Goal: Information Seeking & Learning: Find contact information

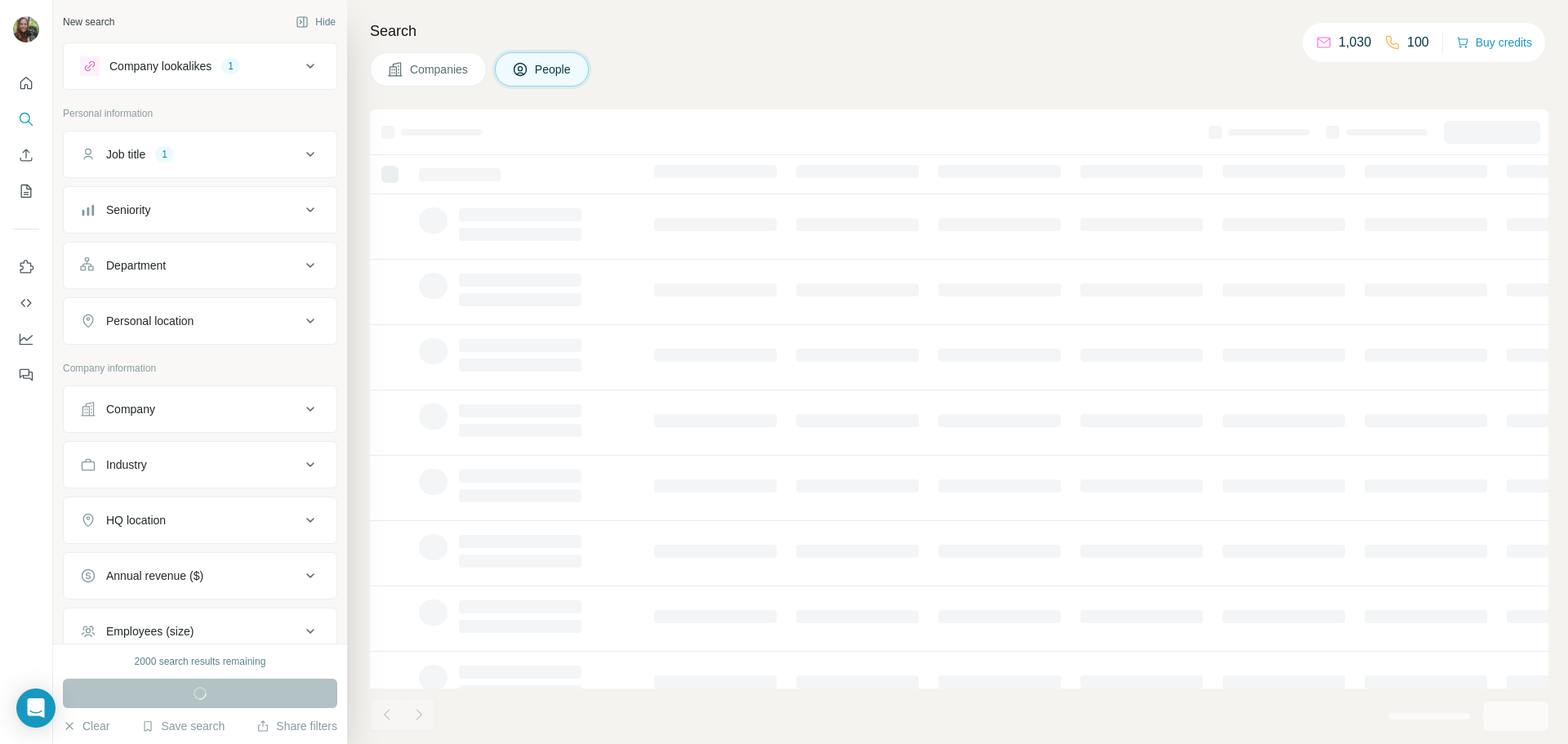
click at [300, 517] on icon at bounding box center [310, 520] width 19 height 19
click at [186, 554] on input "text" at bounding box center [200, 561] width 240 height 29
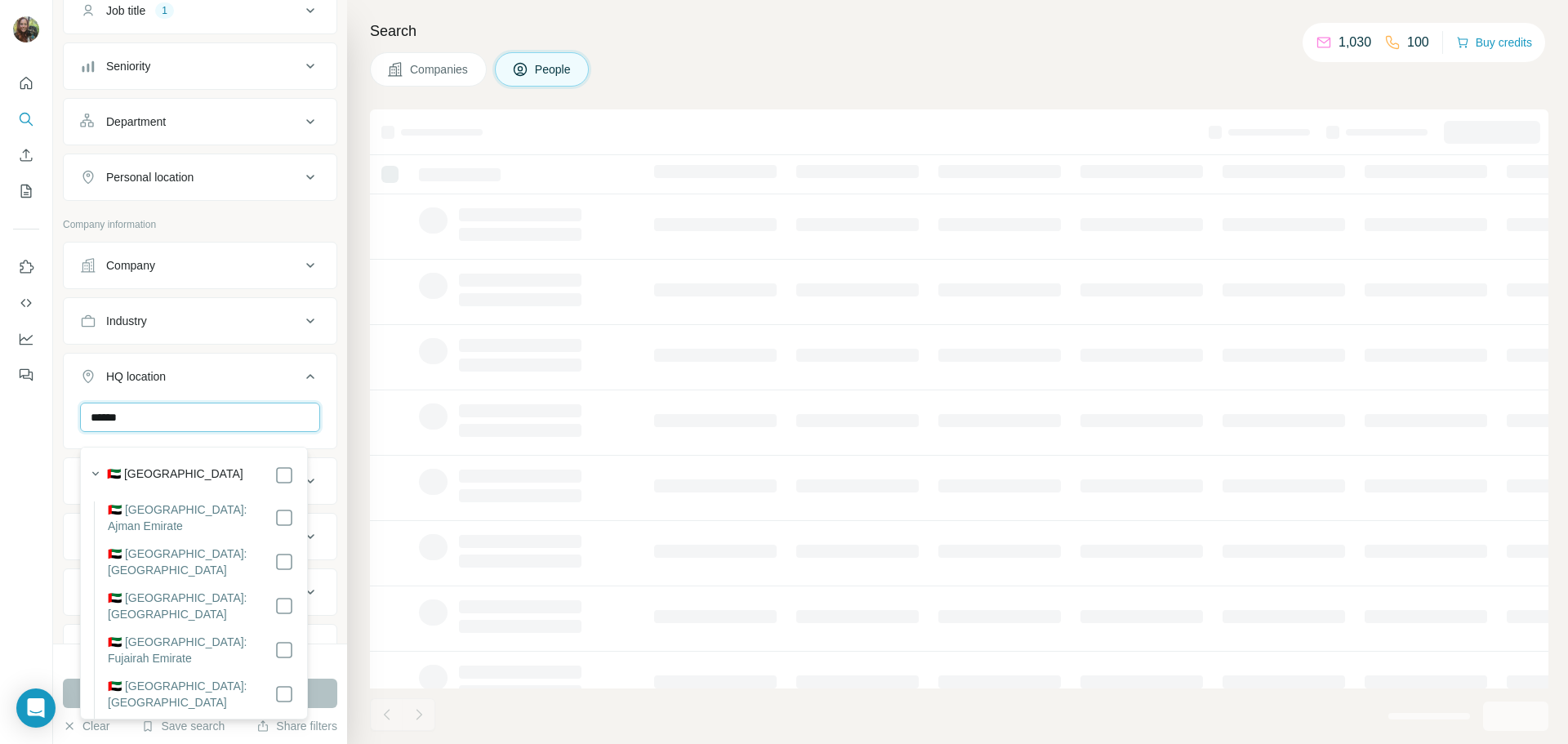
scroll to position [217, 0]
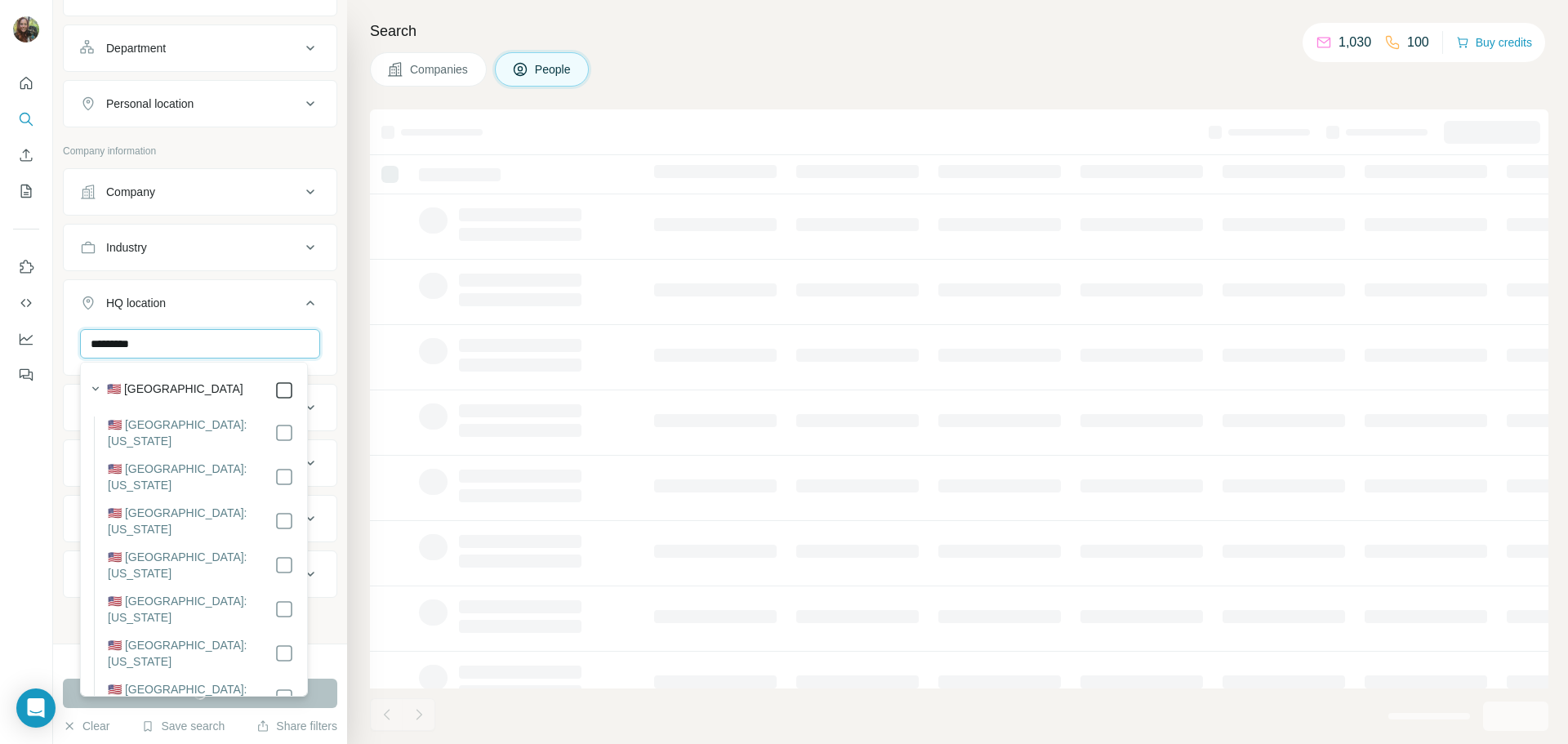
type input "*********"
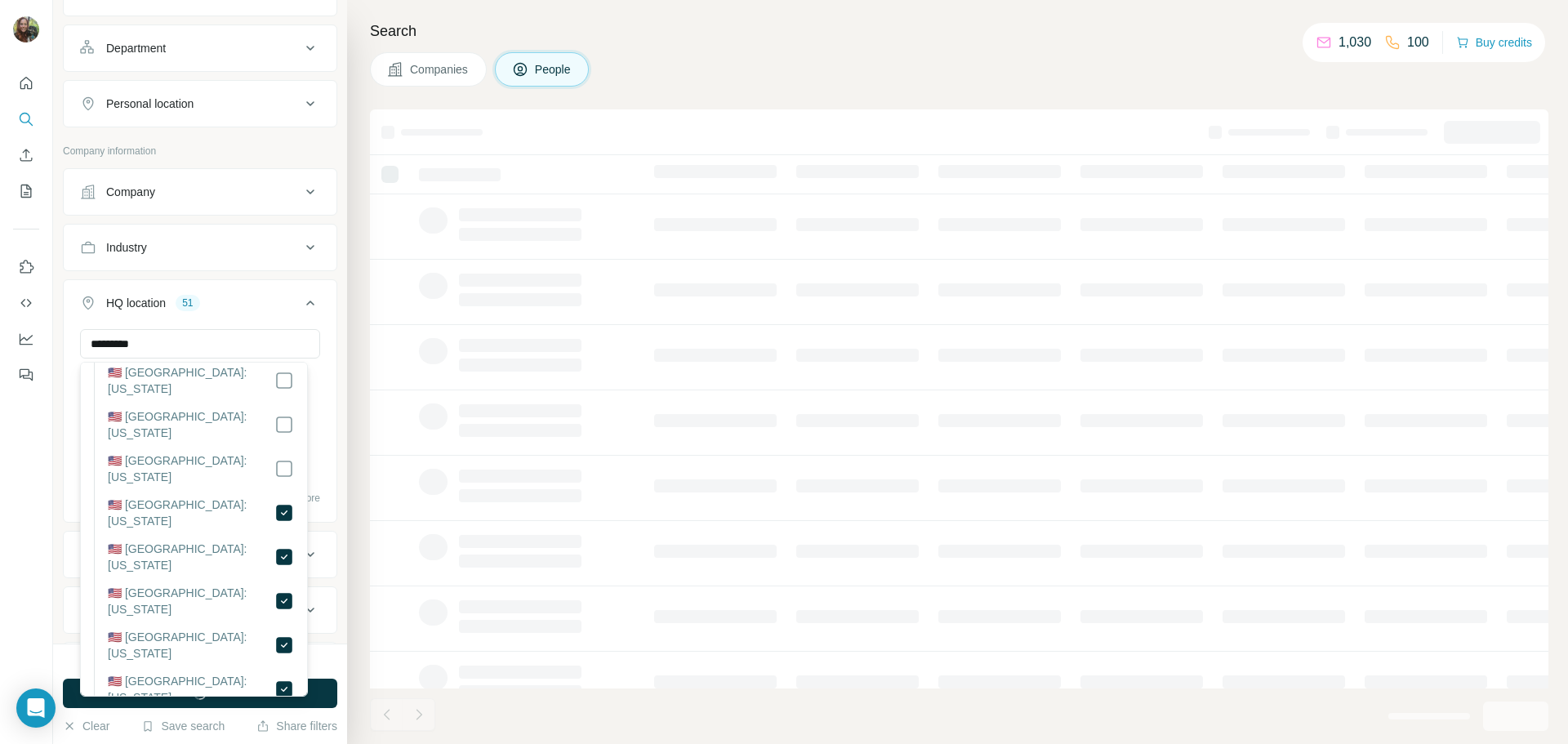
scroll to position [299, 0]
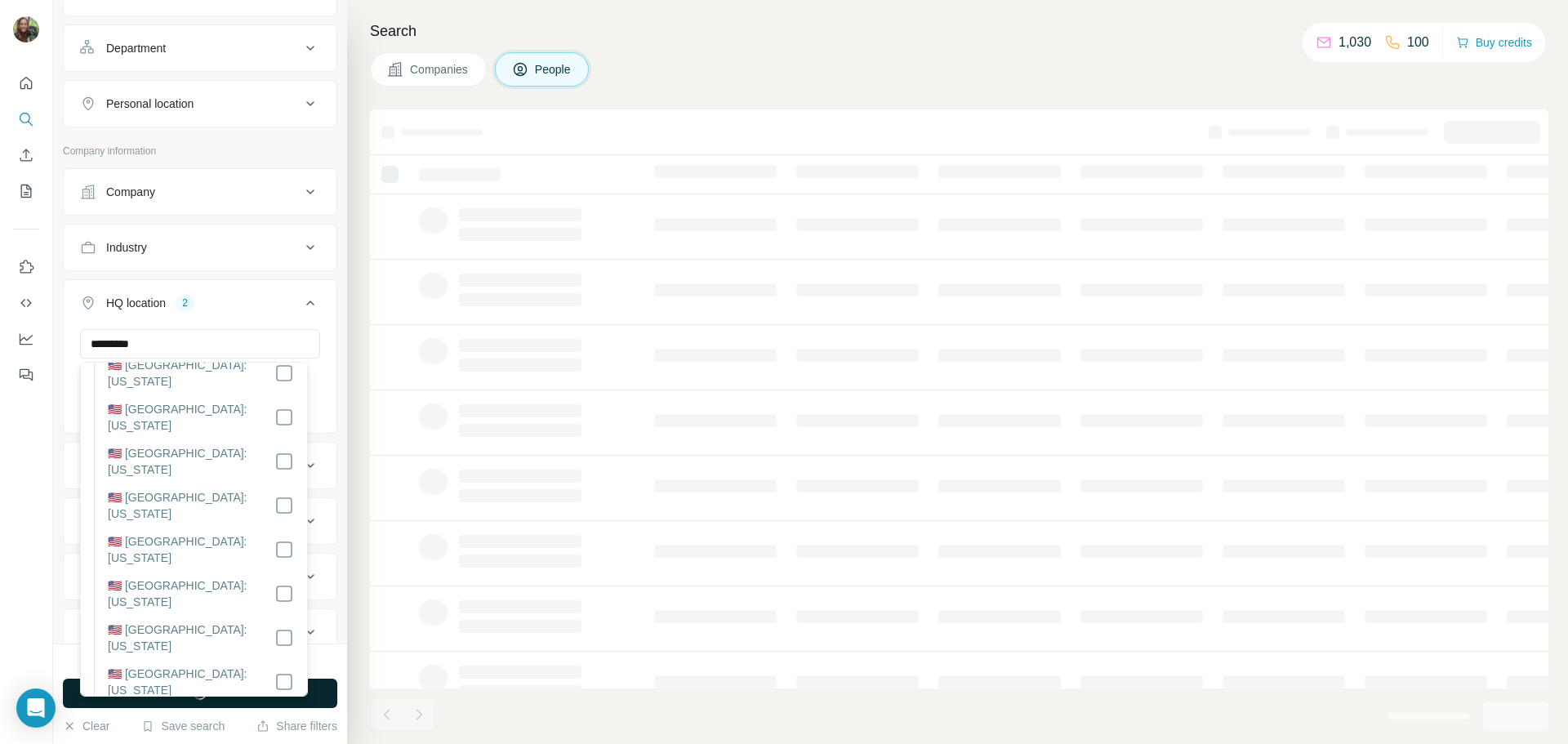
click at [311, 685] on button "Run search" at bounding box center [200, 693] width 274 height 29
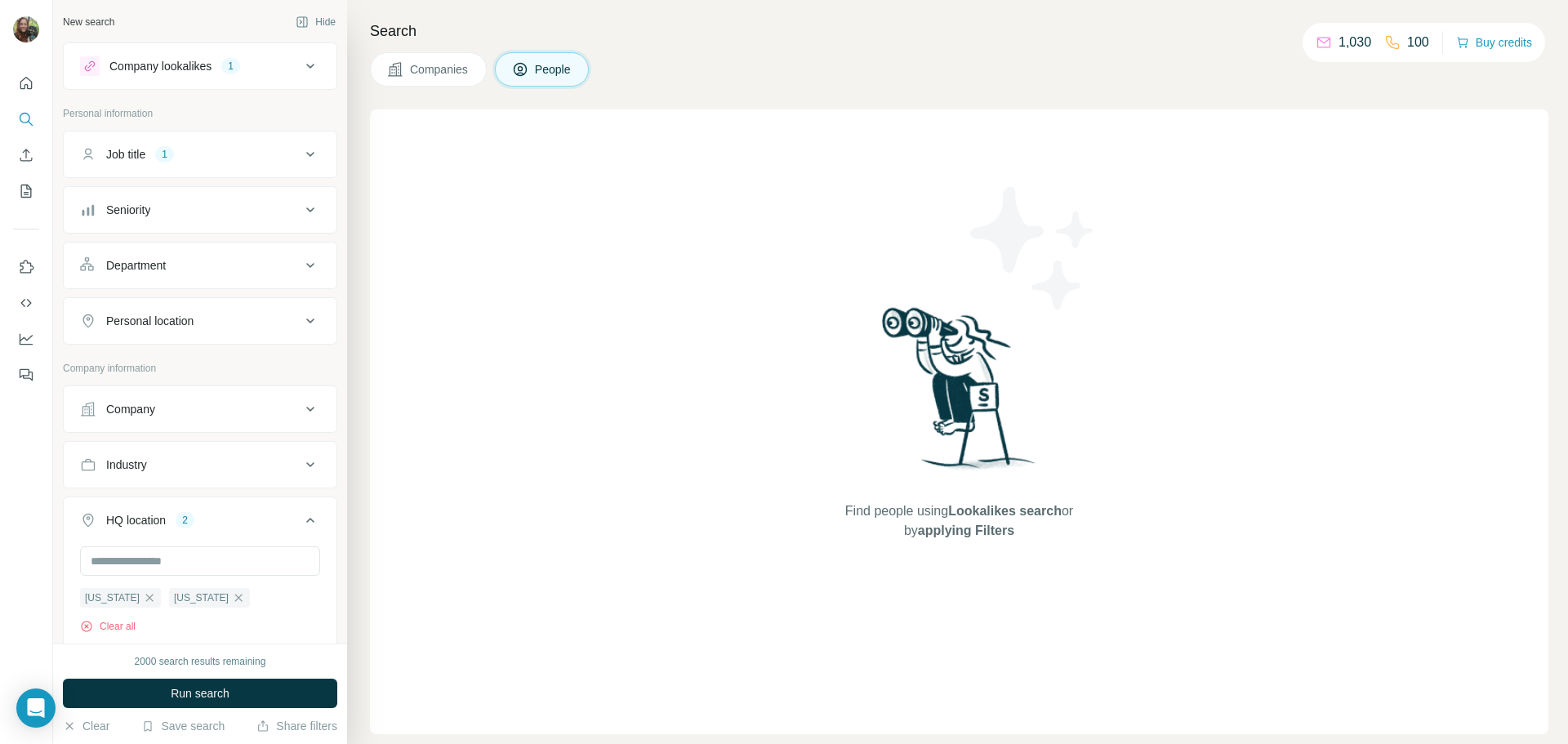
click at [309, 61] on button "Company lookalikes 1" at bounding box center [200, 66] width 273 height 40
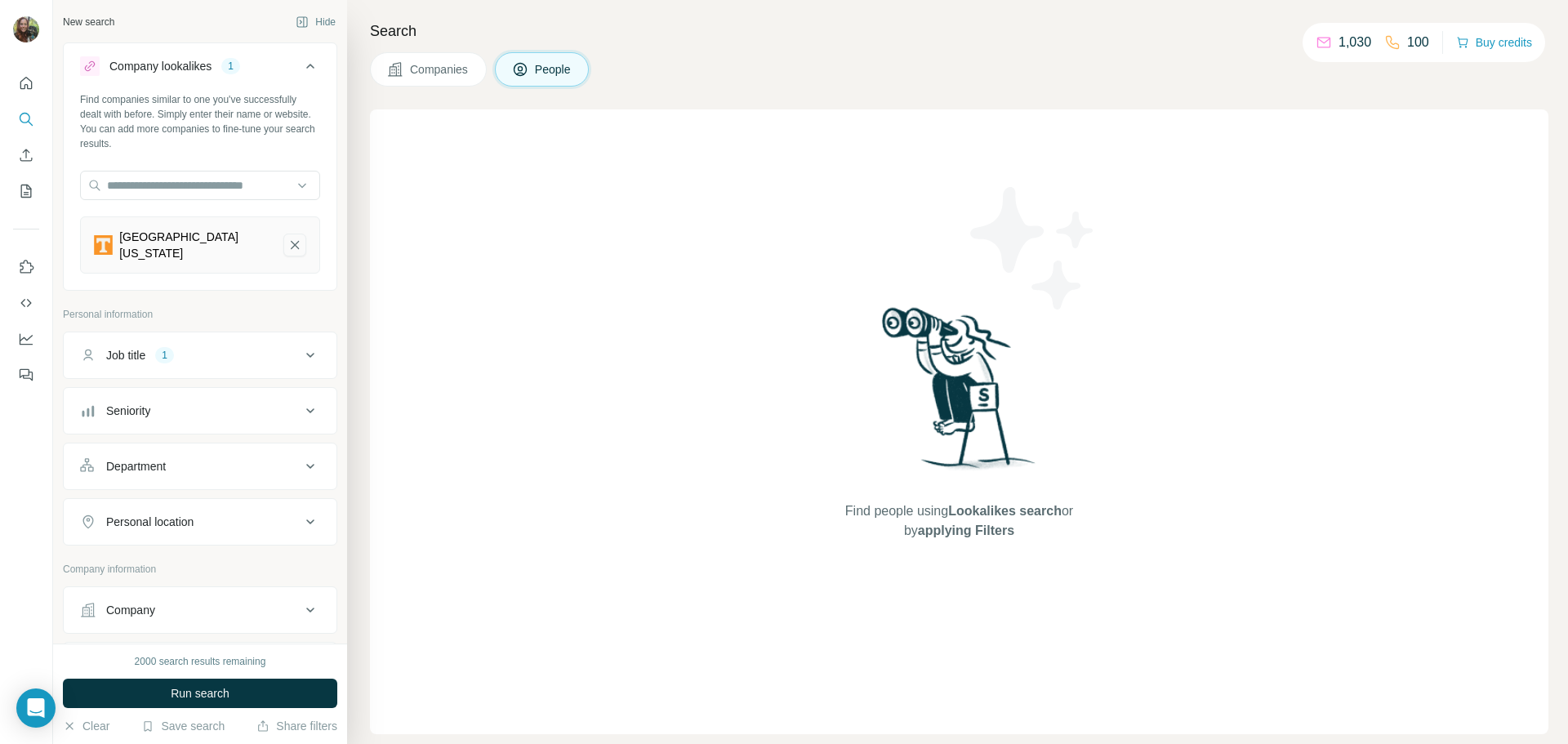
click at [288, 246] on icon "University of Tennessee-remove-button" at bounding box center [294, 244] width 14 height 16
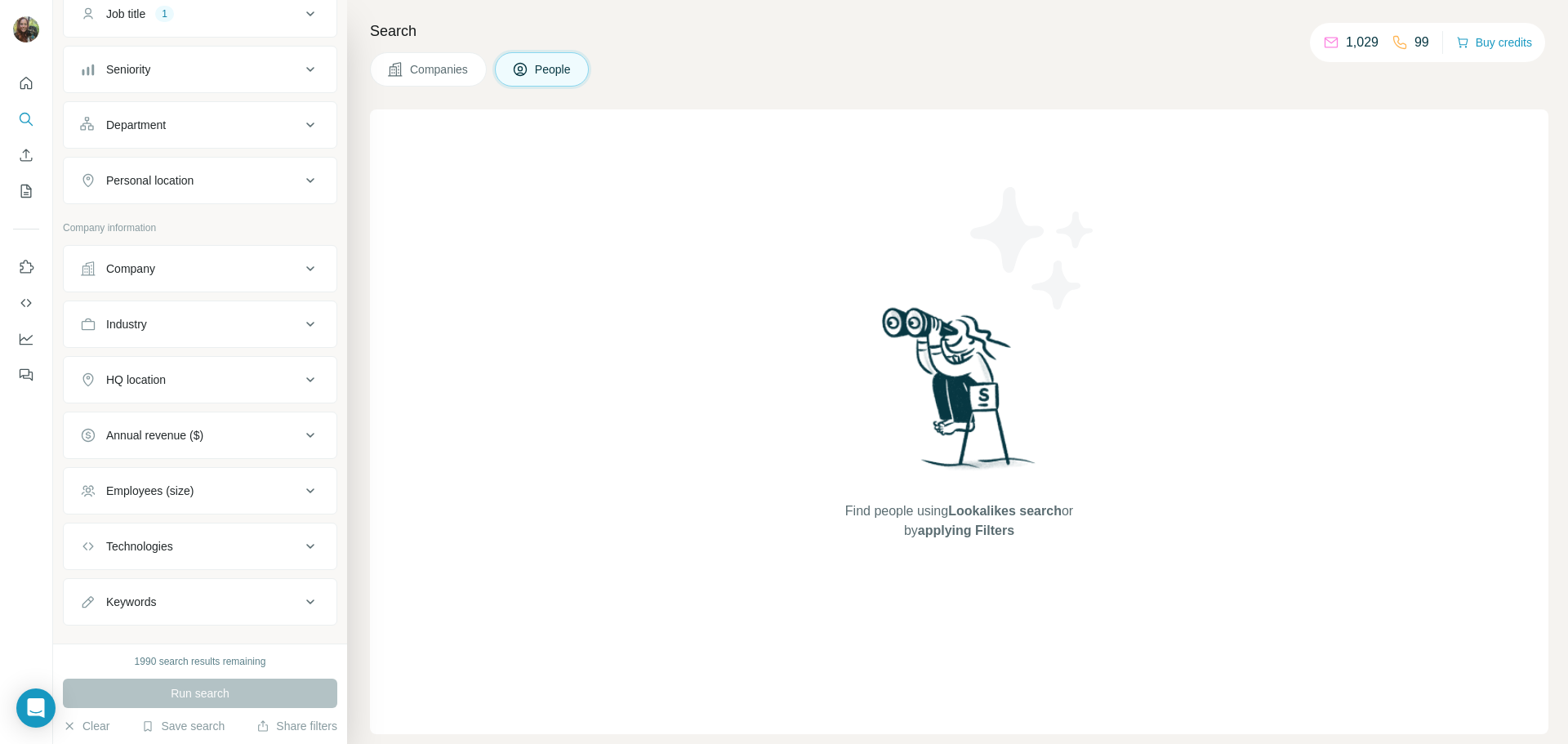
scroll to position [168, 0]
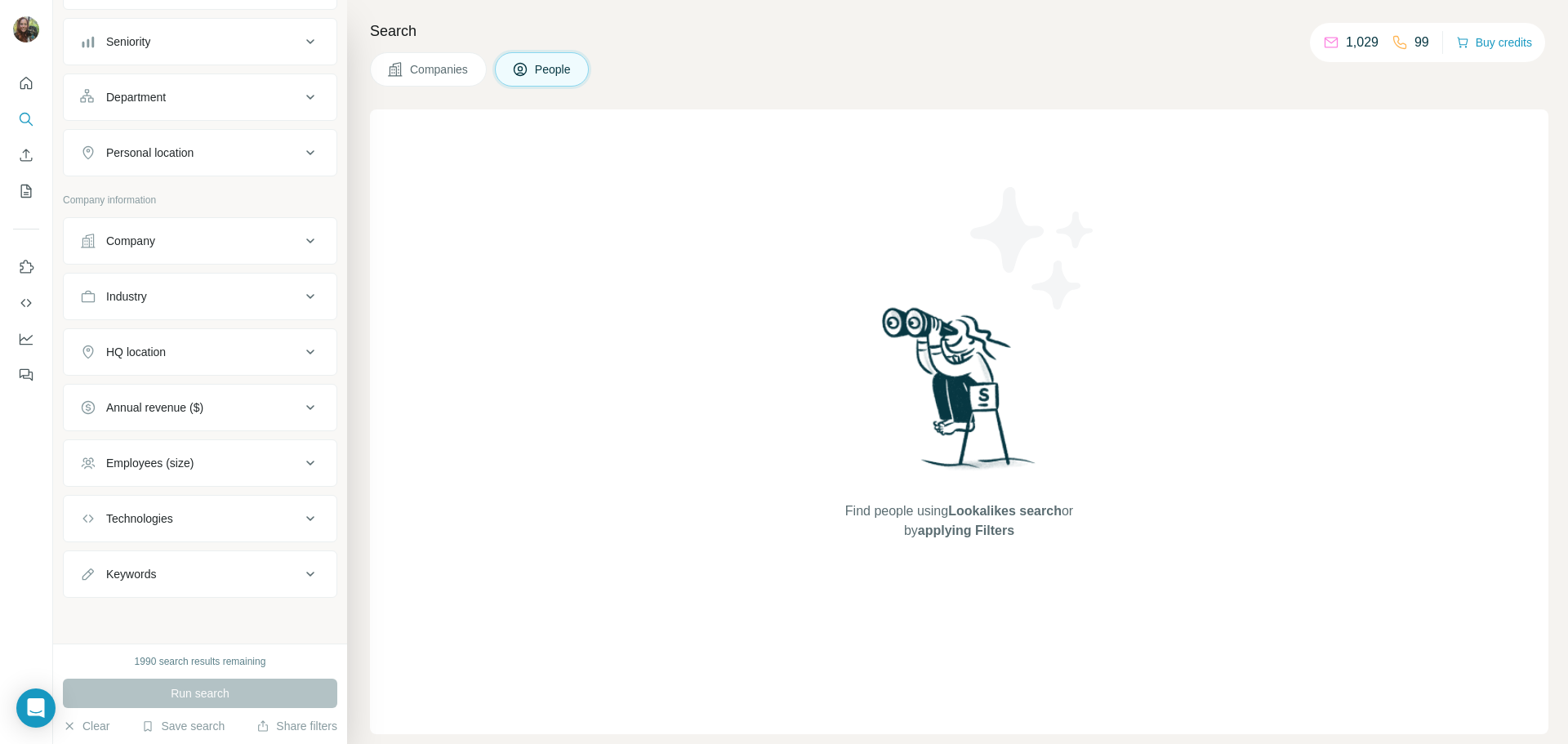
click at [437, 69] on span "Companies" at bounding box center [440, 69] width 60 height 16
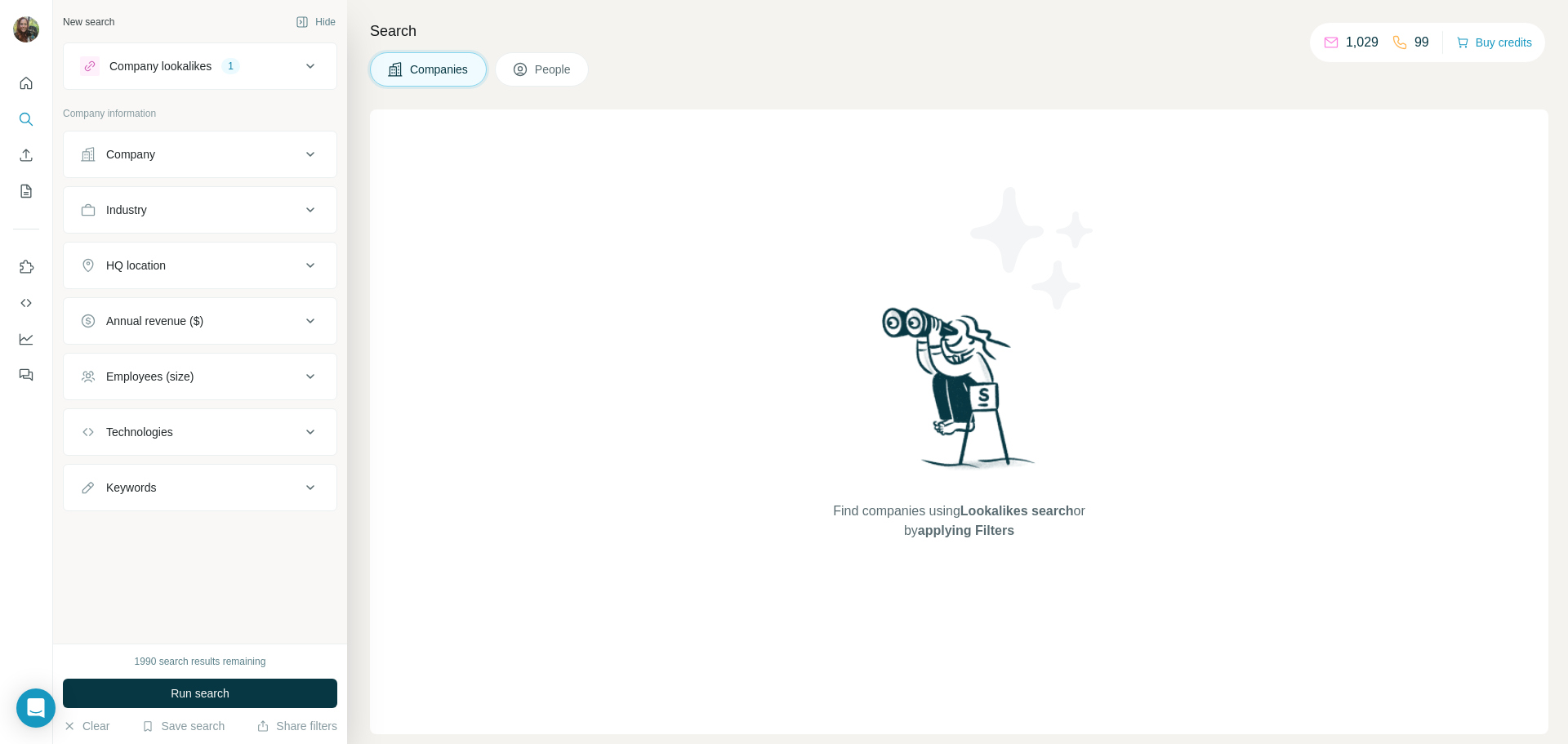
click at [509, 67] on button "People" at bounding box center [543, 69] width 95 height 35
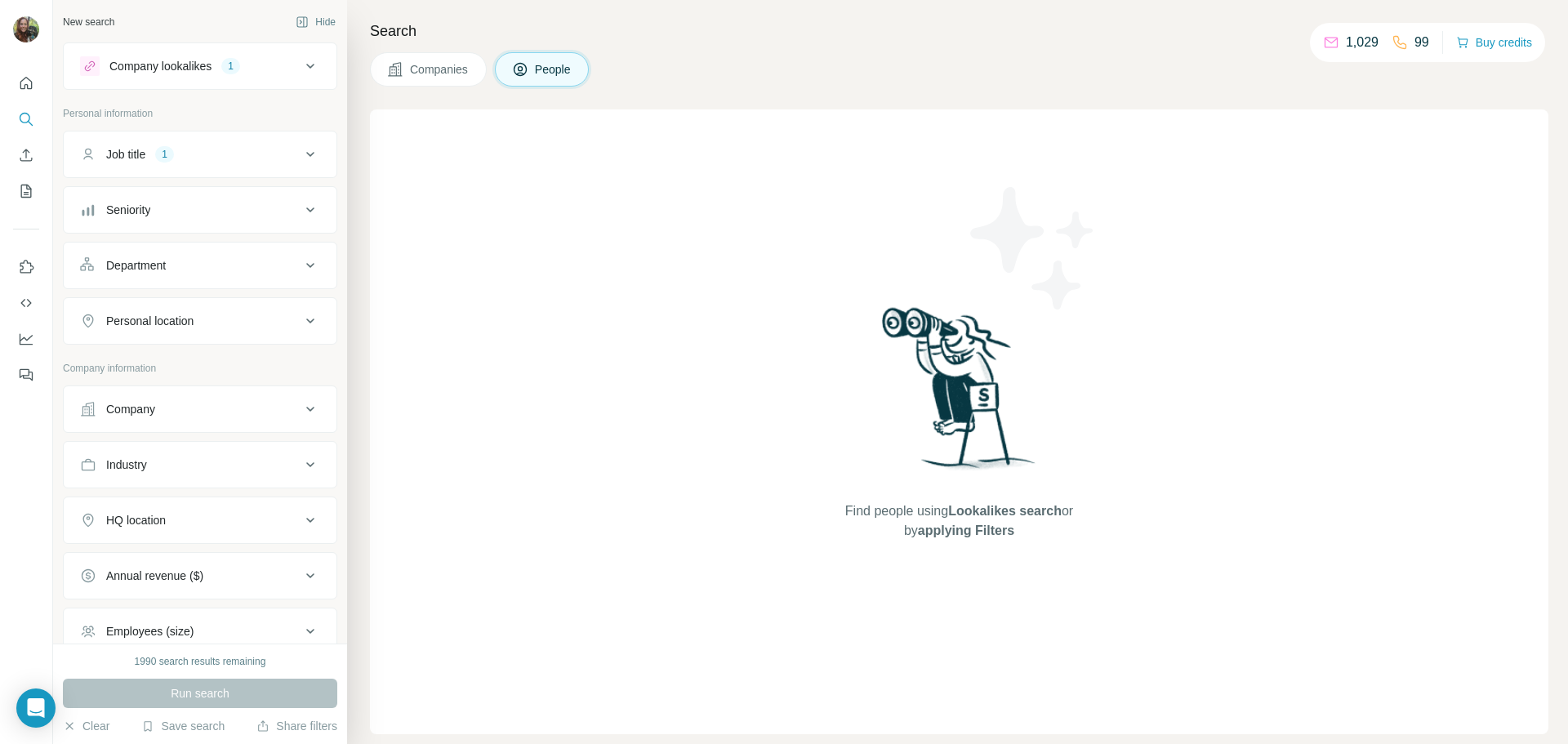
click at [304, 80] on button "Company lookalikes 1" at bounding box center [200, 66] width 273 height 40
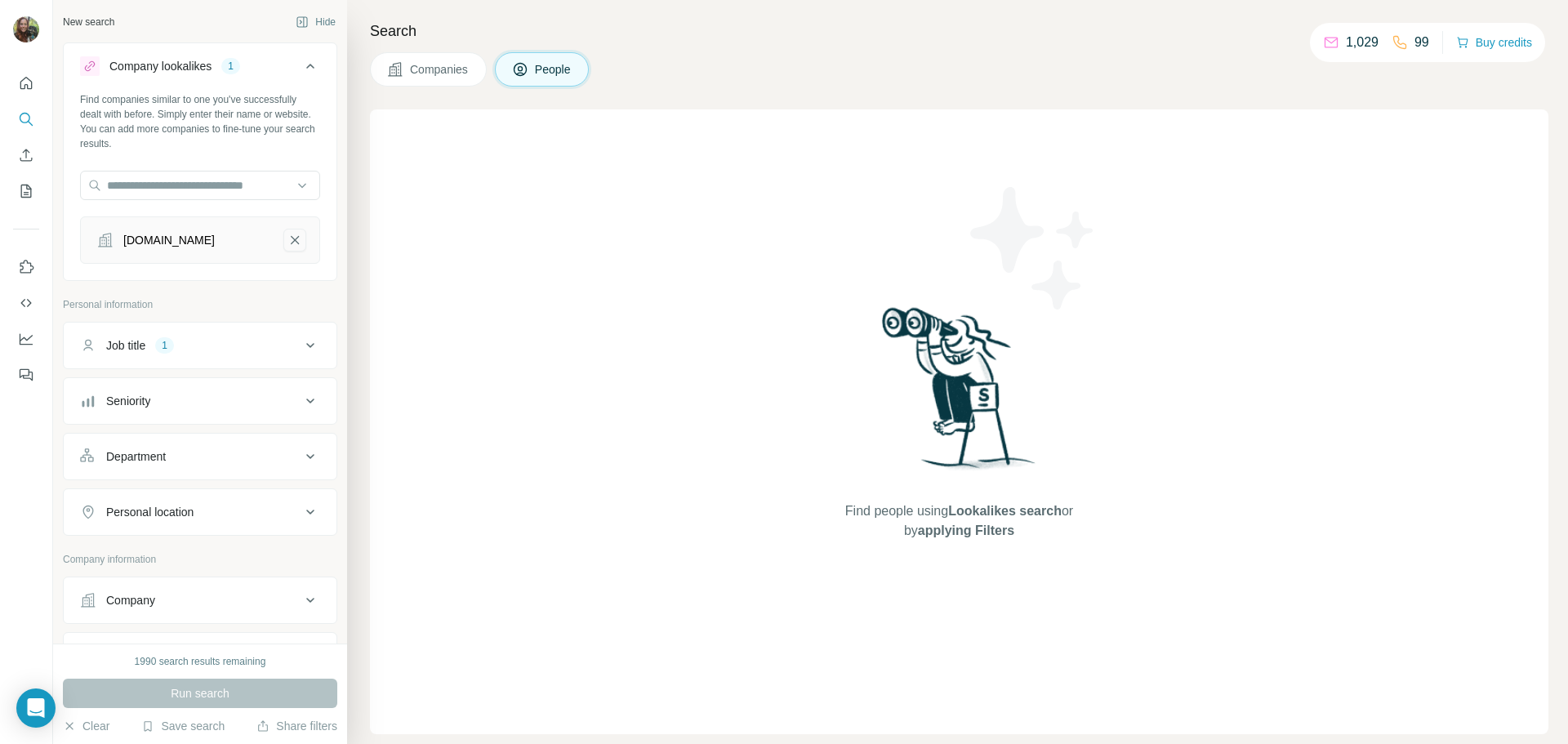
click at [288, 241] on icon "myc21legacy.com-remove-button" at bounding box center [294, 239] width 14 height 16
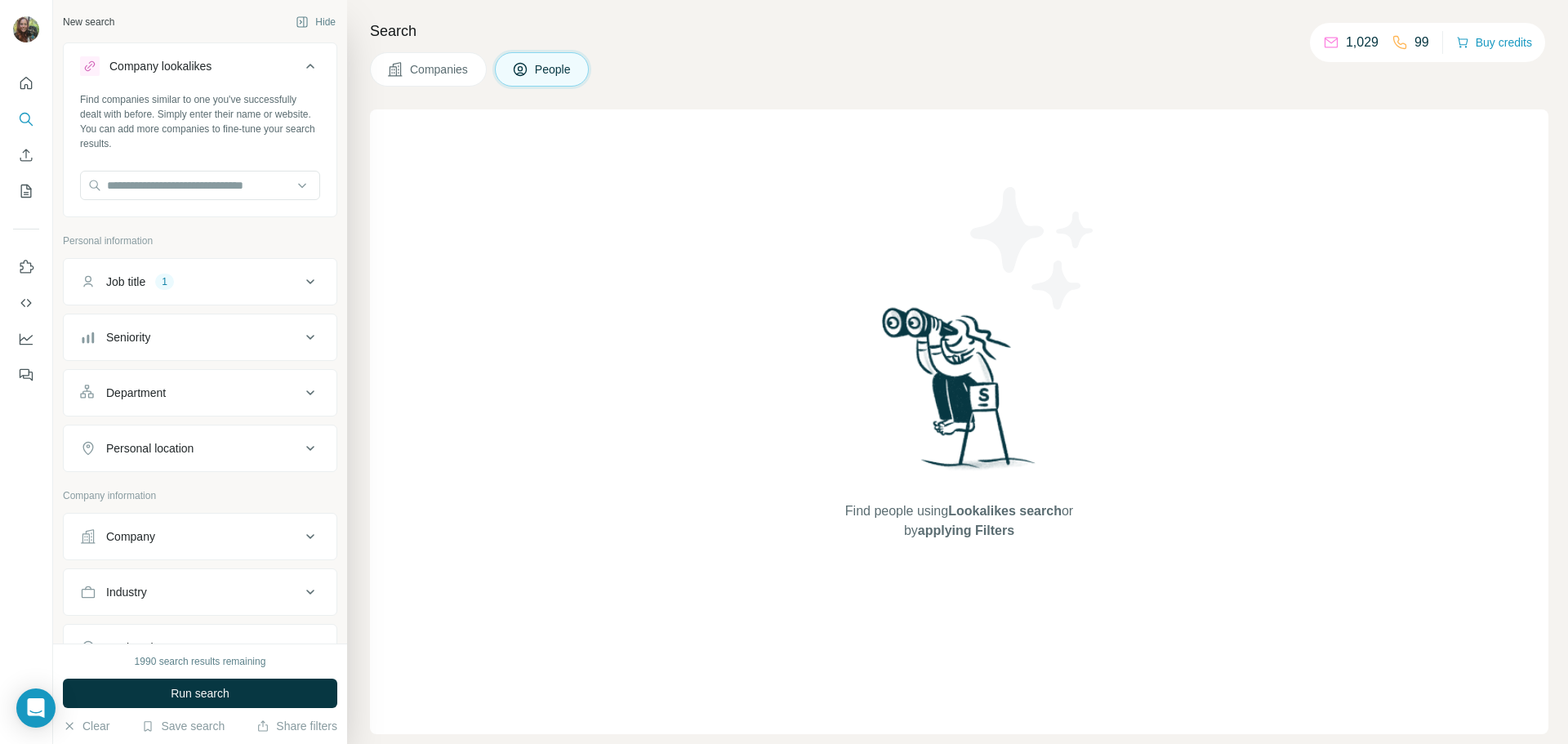
click at [450, 79] on button "Companies" at bounding box center [428, 69] width 117 height 35
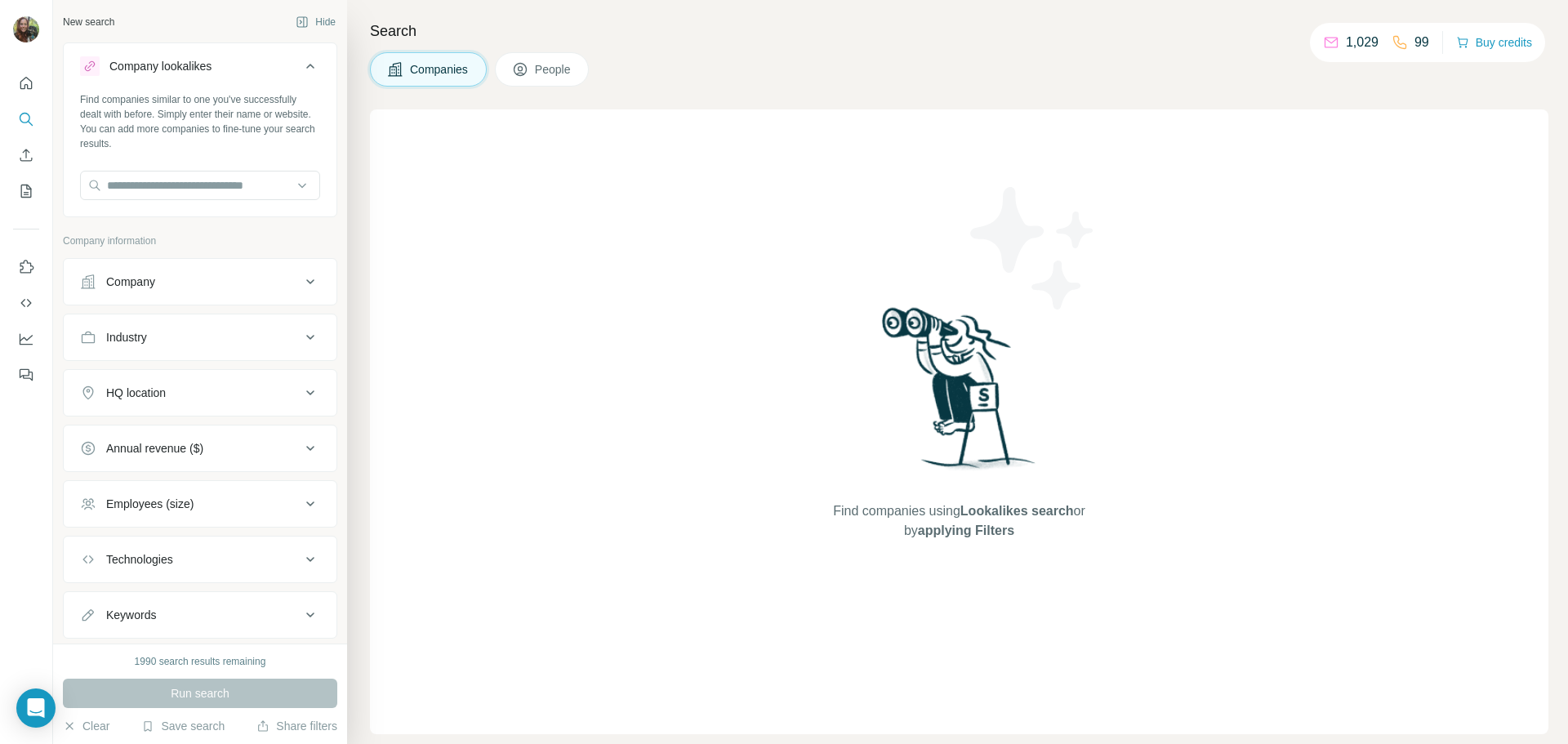
click at [493, 72] on div "Companies People" at bounding box center [479, 69] width 219 height 35
click at [512, 71] on button "People" at bounding box center [543, 69] width 95 height 35
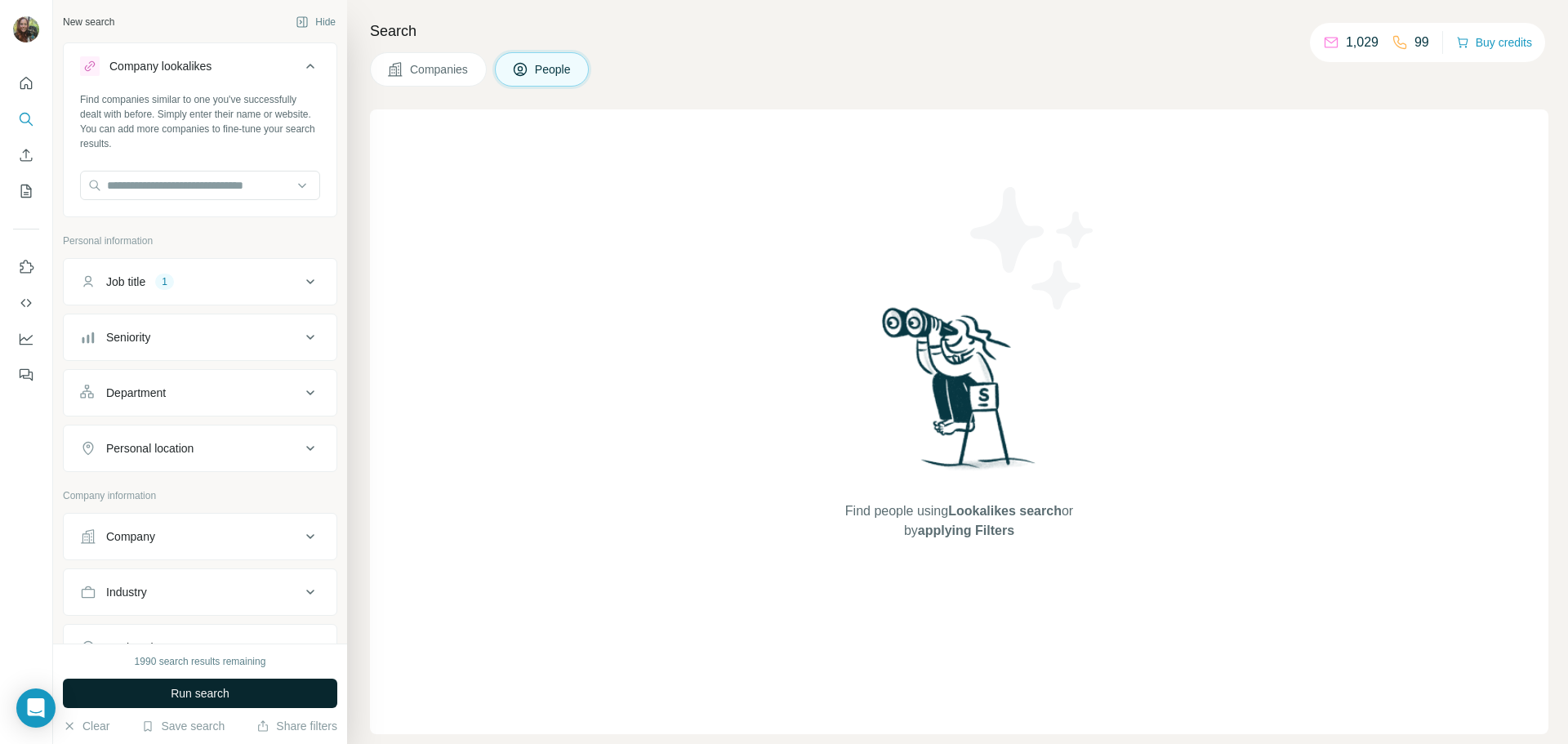
click at [246, 681] on button "Run search" at bounding box center [200, 693] width 274 height 29
